Goal: Navigation & Orientation: Go to known website

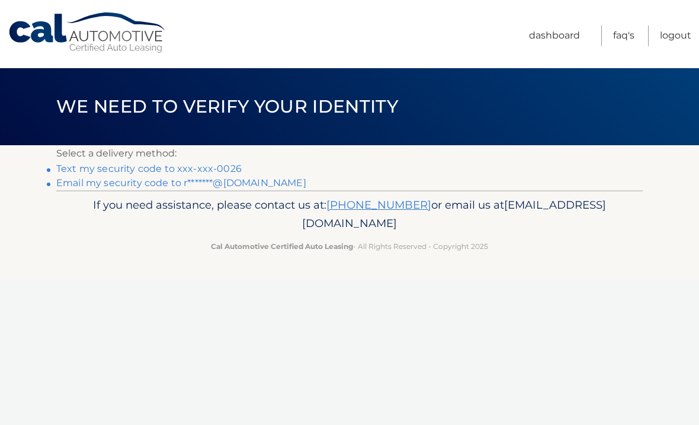
click at [222, 165] on link "Text my security code to xxx-xxx-0026" at bounding box center [148, 168] width 185 height 11
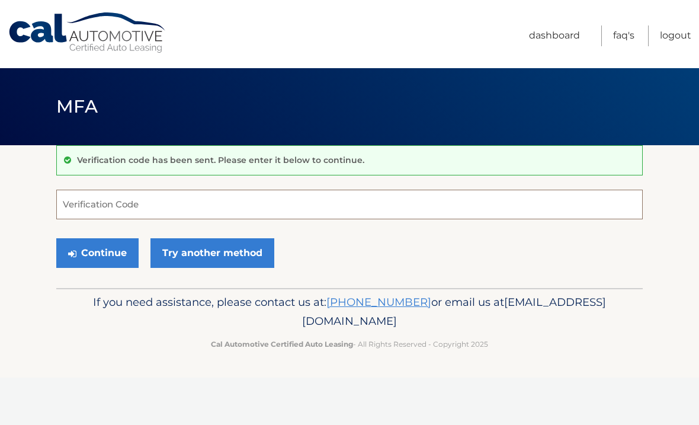
click at [166, 209] on input "Verification Code" at bounding box center [349, 205] width 587 height 30
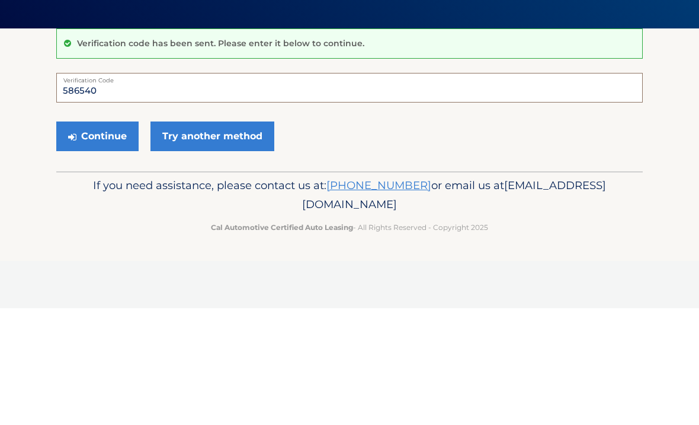
type input "586540"
click at [107, 238] on button "Continue" at bounding box center [97, 253] width 82 height 30
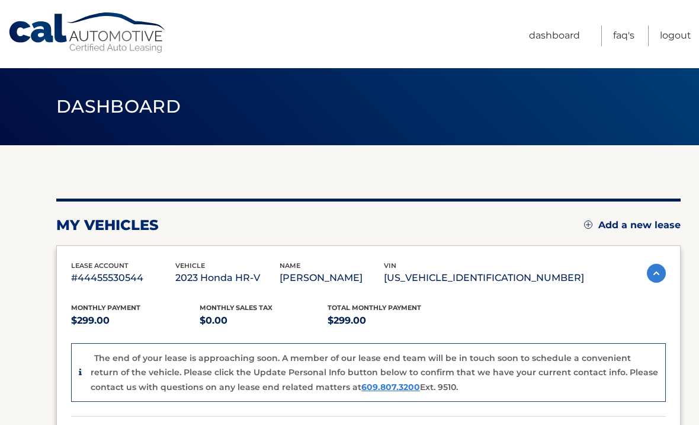
click at [620, 43] on link "FAQ's" at bounding box center [623, 35] width 21 height 21
click at [678, 33] on link "Logout" at bounding box center [675, 35] width 31 height 21
